Goal: Information Seeking & Learning: Check status

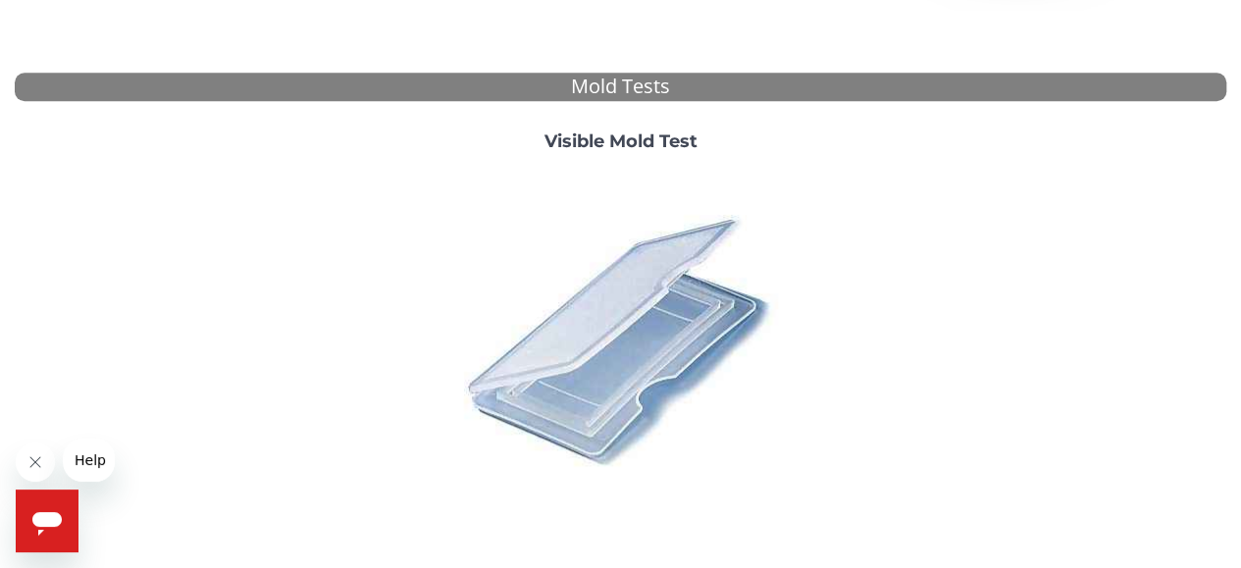
scroll to position [703, 0]
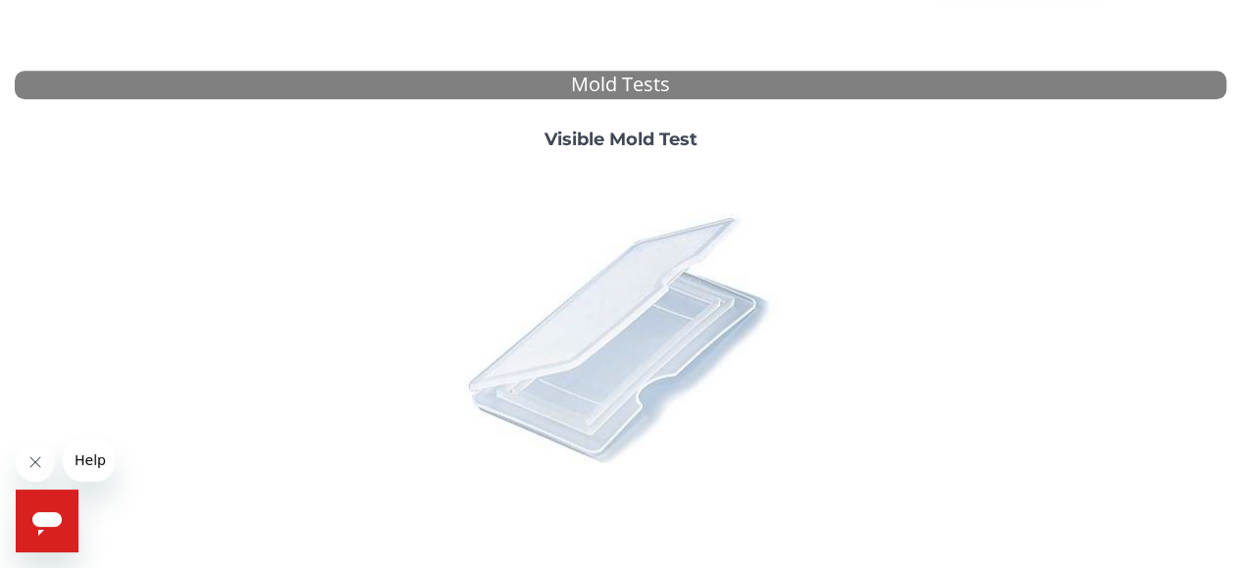
click at [682, 305] on img at bounding box center [619, 337] width 343 height 343
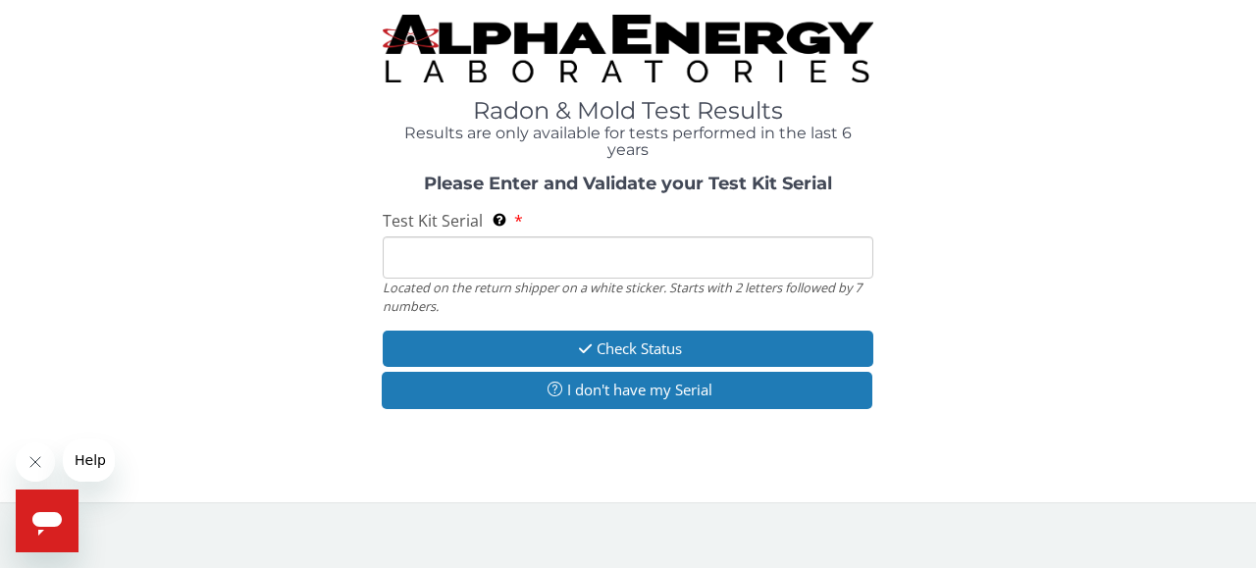
click at [528, 250] on input "Test Kit Serial Located on the return shipper on a white sticker. Starts with 2…" at bounding box center [628, 257] width 491 height 42
type input "1"
type input "6"
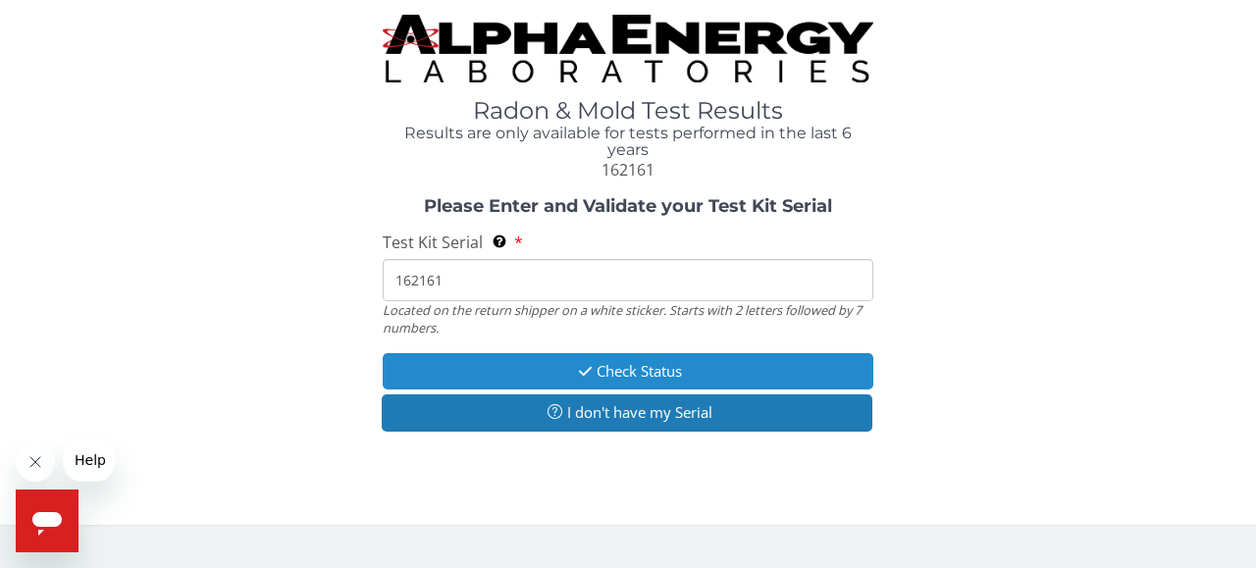
click at [653, 372] on button "Check Status" at bounding box center [628, 371] width 491 height 36
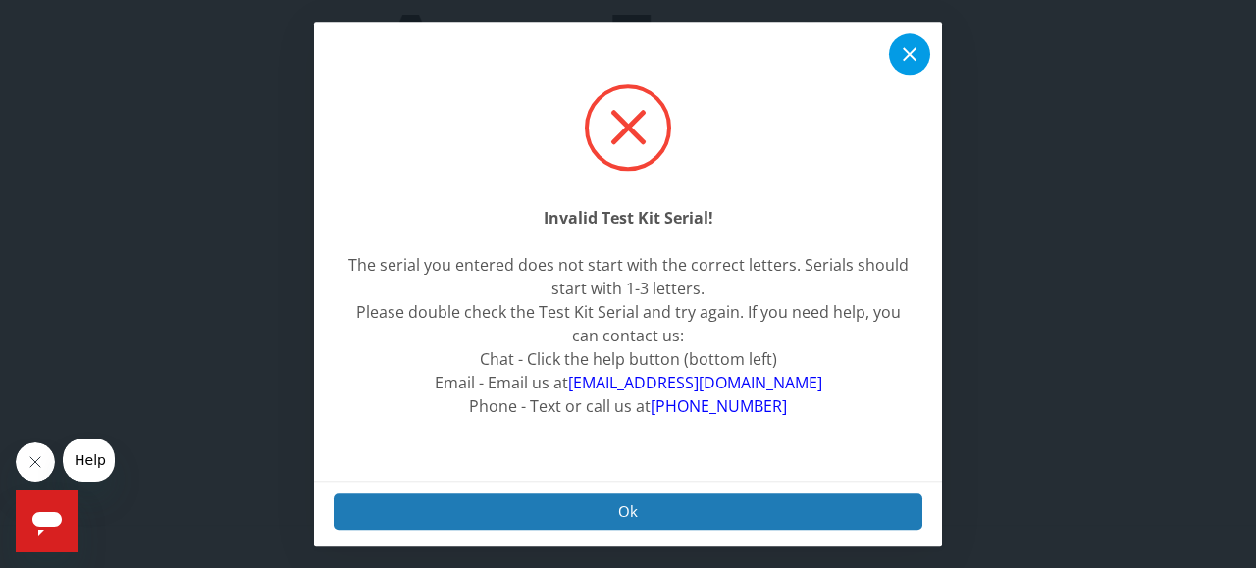
click at [905, 57] on icon at bounding box center [910, 54] width 14 height 14
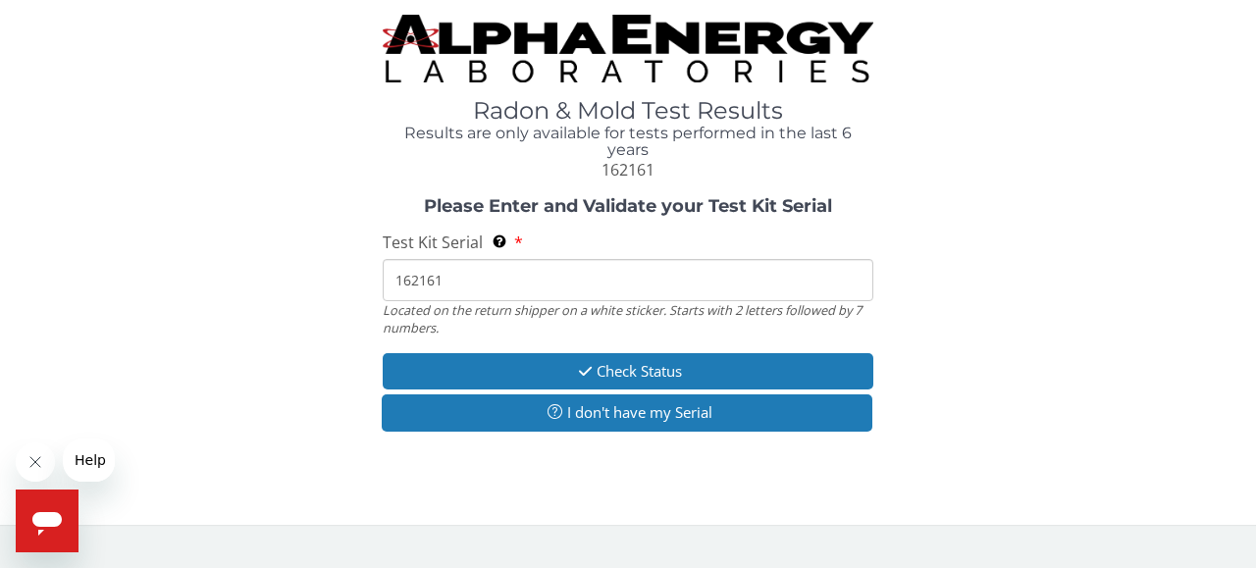
click at [475, 285] on input "162161" at bounding box center [628, 280] width 491 height 42
type input "1"
type input "ML206482"
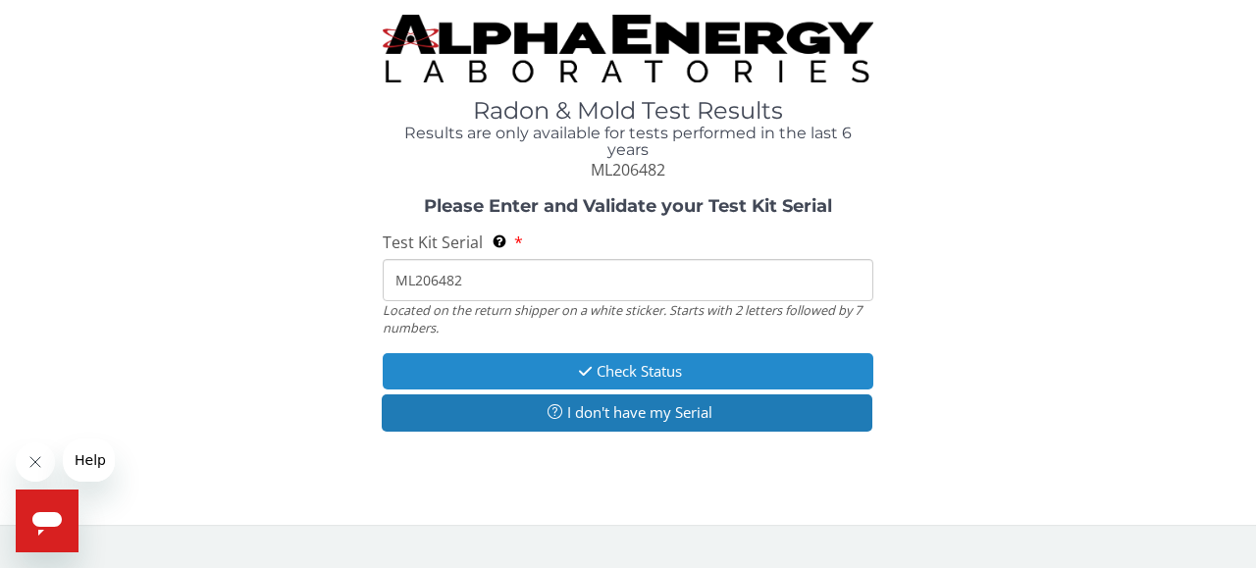
click at [673, 369] on button "Check Status" at bounding box center [628, 371] width 491 height 36
